Goal: Information Seeking & Learning: Understand process/instructions

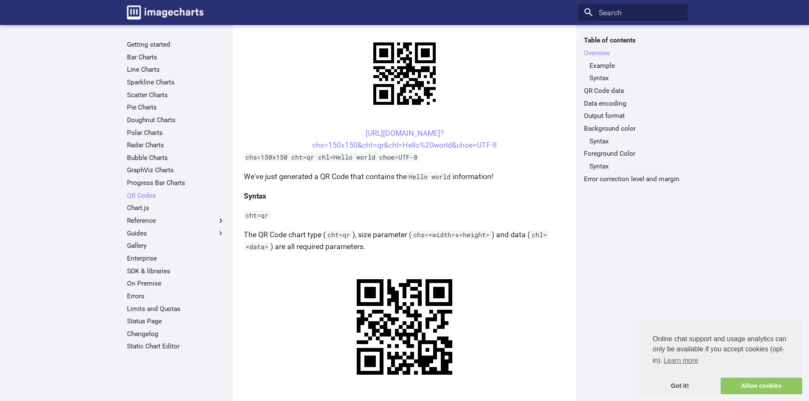
scroll to position [127, 0]
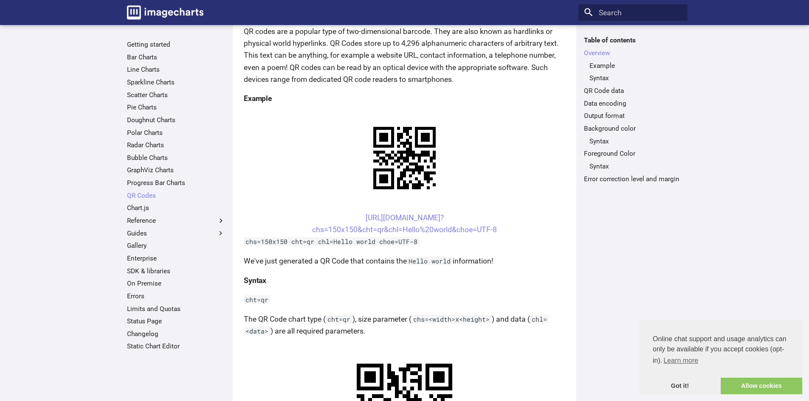
click at [283, 262] on p "We've just generated a QR Code that contains the Hello world information!" at bounding box center [404, 261] width 321 height 12
drag, startPoint x: 502, startPoint y: 264, endPoint x: 242, endPoint y: 264, distance: 260.8
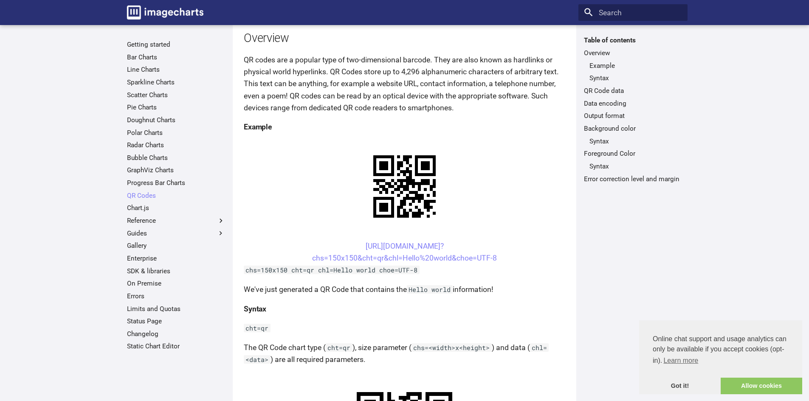
scroll to position [85, 0]
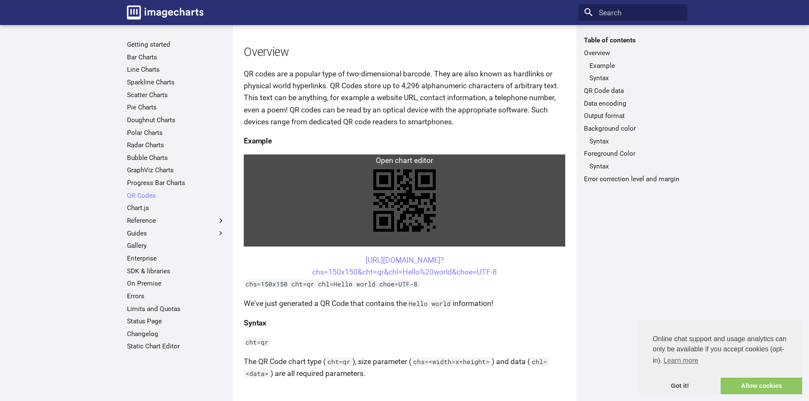
click at [394, 220] on link at bounding box center [404, 201] width 321 height 92
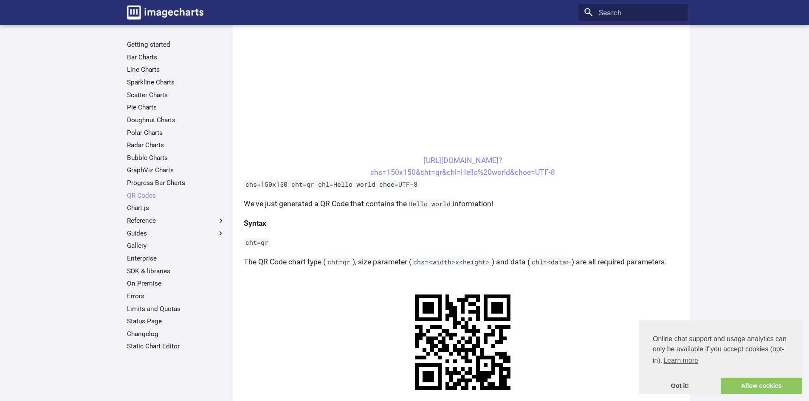
scroll to position [297, 0]
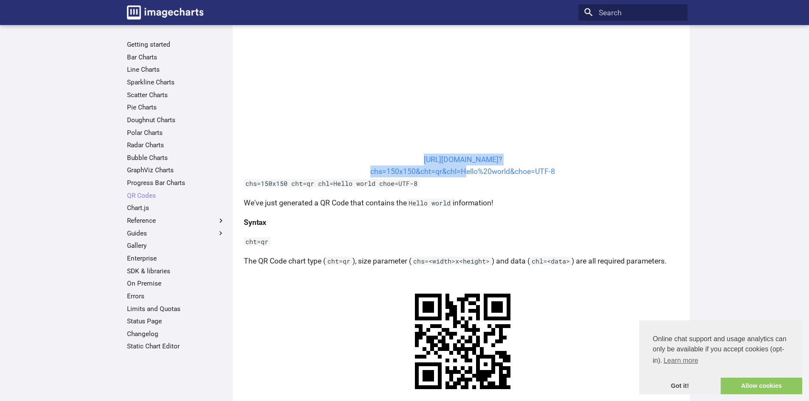
drag, startPoint x: 403, startPoint y: 155, endPoint x: 460, endPoint y: 170, distance: 58.5
click at [460, 170] on center "[URL][DOMAIN_NAME]? chs=150x150&cht=qr&chl=Hello%20world&choe=UTF-8" at bounding box center [463, 166] width 438 height 24
copy link "[URL][DOMAIN_NAME]? chs=150x150&cht=qr&chl="
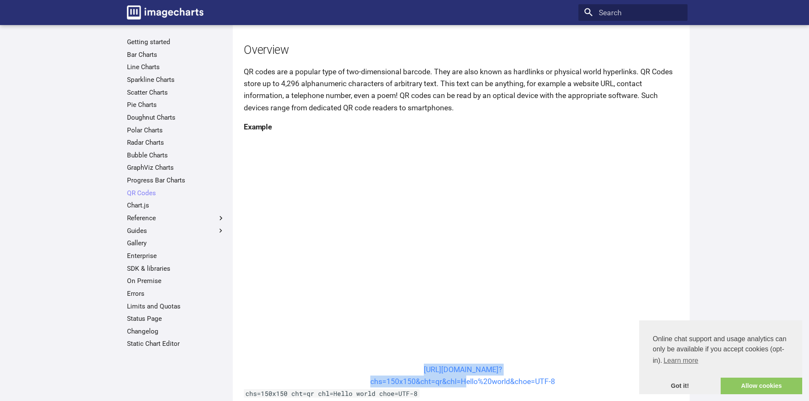
scroll to position [0, 0]
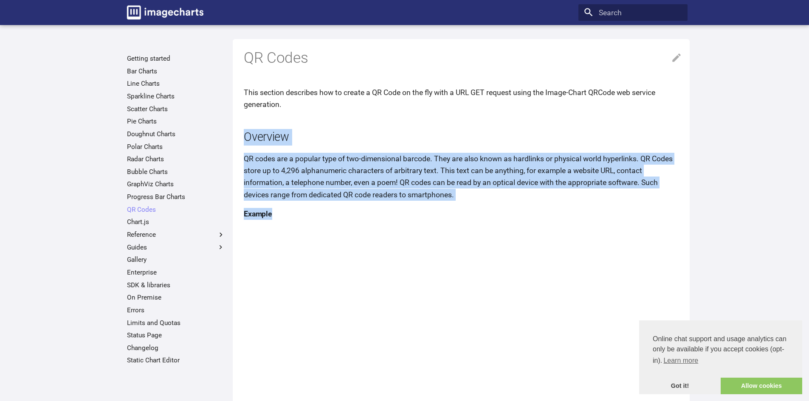
drag, startPoint x: 246, startPoint y: 133, endPoint x: 499, endPoint y: 201, distance: 261.8
click at [501, 193] on p "QR codes are a popular type of two-dimensional barcode. They are also known as …" at bounding box center [463, 177] width 438 height 48
drag, startPoint x: 469, startPoint y: 195, endPoint x: 249, endPoint y: 155, distance: 223.6
click at [245, 154] on p "QR codes are a popular type of two-dimensional barcode. They are also known as …" at bounding box center [463, 177] width 438 height 48
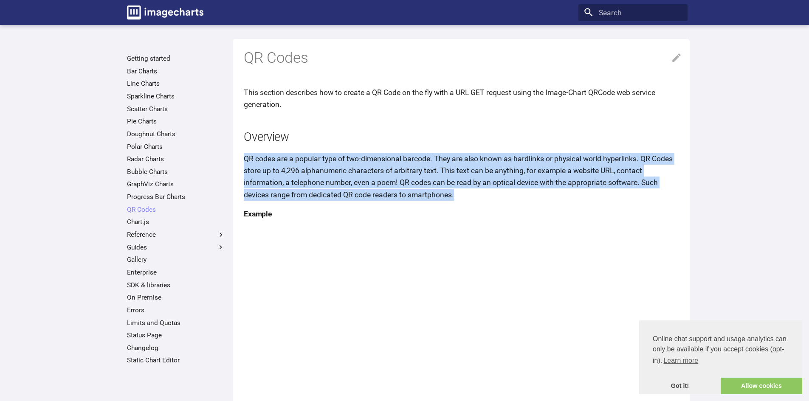
copy p "QR codes are a popular type of two-dimensional barcode. They are also known as …"
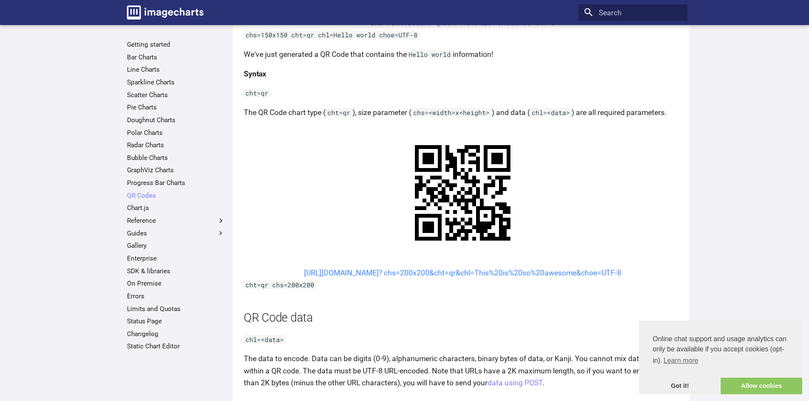
scroll to position [467, 0]
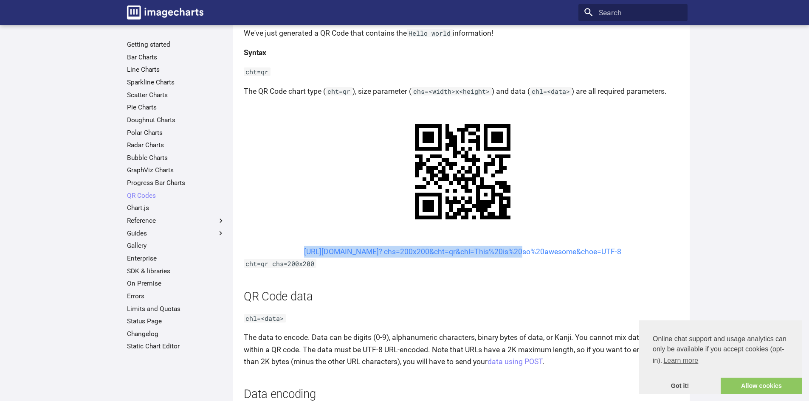
drag, startPoint x: 288, startPoint y: 251, endPoint x: 490, endPoint y: 254, distance: 203.0
click at [490, 254] on center "[URL][DOMAIN_NAME]? chs=200x200&cht=qr&chl=This%20is%20so%20awesome&choe=UTF-8" at bounding box center [463, 252] width 438 height 12
copy link "[URL][DOMAIN_NAME]? chs=200x200&cht=qr&chl="
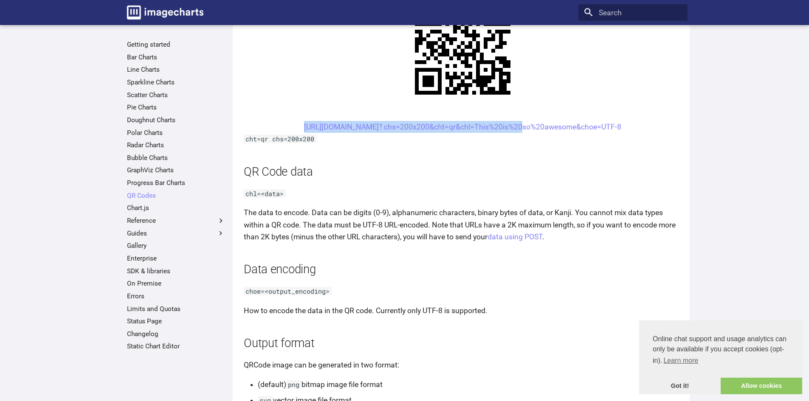
scroll to position [592, 0]
